Goal: Navigation & Orientation: Find specific page/section

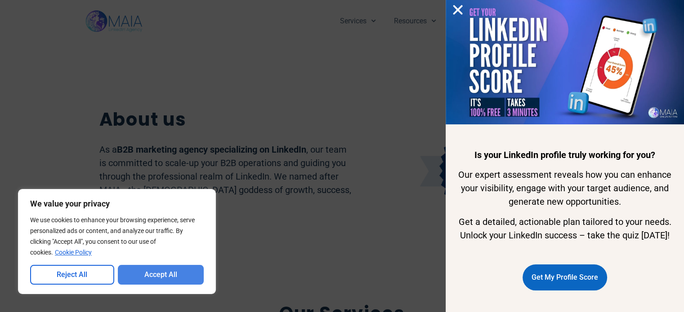
drag, startPoint x: 0, startPoint y: 0, endPoint x: 163, endPoint y: 277, distance: 321.1
click at [163, 277] on button "Accept All" at bounding box center [161, 275] width 86 height 20
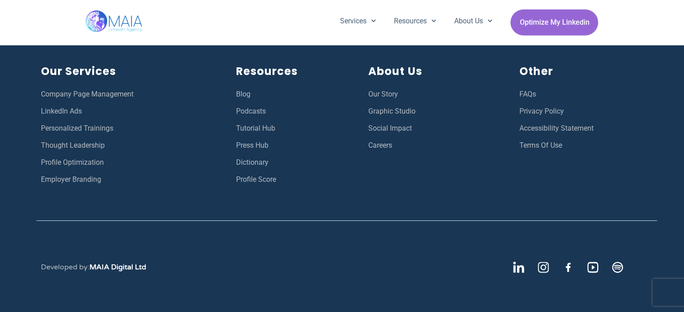
scroll to position [3308, 0]
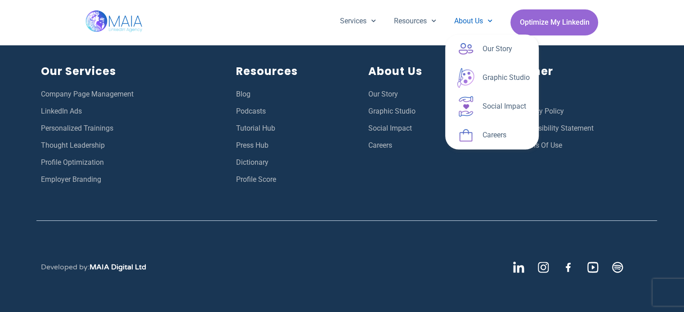
click at [460, 22] on link "About Us" at bounding box center [473, 20] width 56 height 23
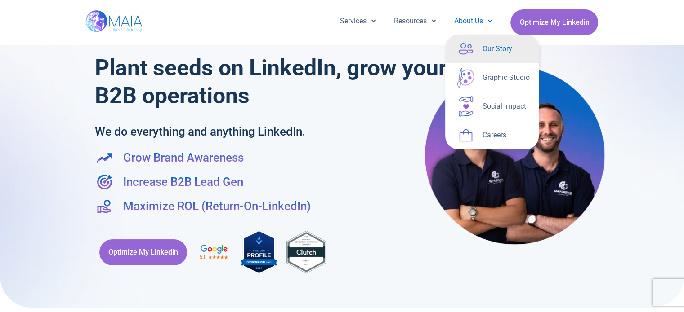
click at [464, 49] on link "Our Story" at bounding box center [491, 49] width 93 height 29
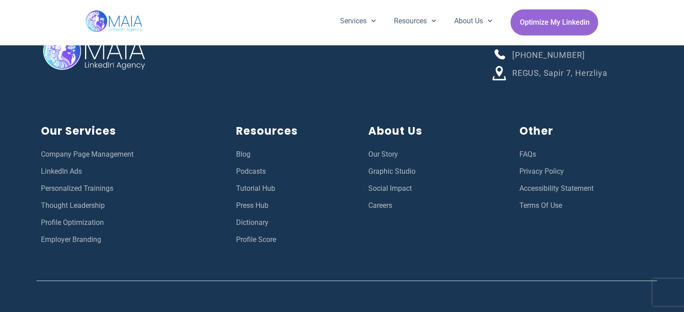
scroll to position [3334, 0]
click at [244, 200] on span "Press Hub" at bounding box center [252, 206] width 32 height 12
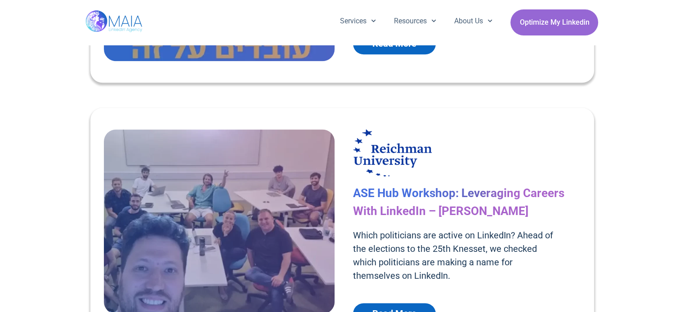
scroll to position [1169, 0]
